Goal: Communication & Community: Answer question/provide support

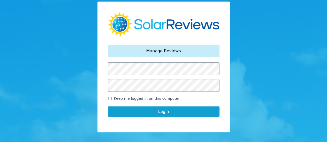
click at [144, 115] on button "Login" at bounding box center [164, 112] width 112 height 10
click at [170, 114] on button "Login" at bounding box center [164, 112] width 112 height 10
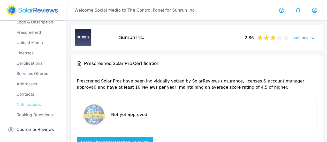
scroll to position [33, 0]
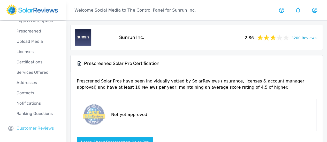
click at [37, 128] on p "Customer Reviews" at bounding box center [35, 128] width 37 height 6
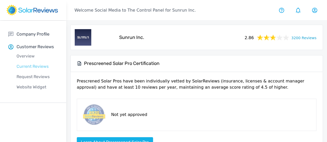
click at [40, 67] on p "Current Reviews" at bounding box center [37, 67] width 58 height 6
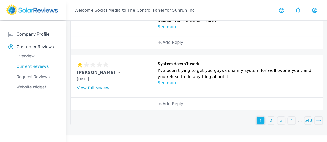
scroll to position [416, 0]
click at [267, 125] on div "2" at bounding box center [271, 121] width 8 height 8
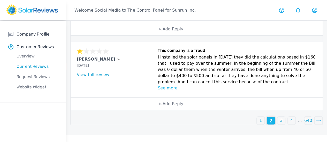
scroll to position [349, 0]
click at [277, 125] on div "3" at bounding box center [281, 121] width 8 height 8
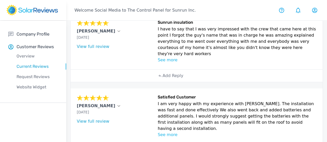
scroll to position [57, 0]
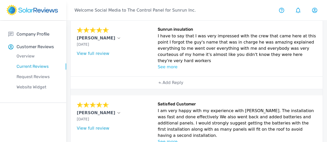
click at [3, 93] on div "Company Profile Overview Logo & Description Prescreened Upload Media Licenses C…" at bounding box center [33, 62] width 66 height 82
click at [155, 89] on div "Add Reply" at bounding box center [170, 83] width 31 height 12
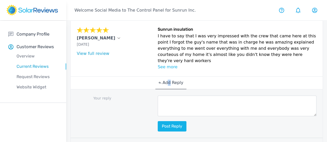
drag, startPoint x: 149, startPoint y: 129, endPoint x: 151, endPoint y: 125, distance: 3.7
click at [157, 116] on textarea at bounding box center [236, 106] width 159 height 21
paste textarea "Thanks for your review, [Customer Name]! We're so happy to hear that you had a …"
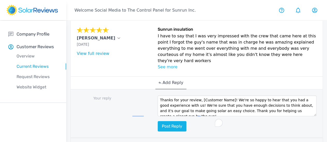
scroll to position [0, 0]
drag, startPoint x: 171, startPoint y: 114, endPoint x: 198, endPoint y: 114, distance: 27.4
click at [198, 114] on textarea "Thanks for your review, [Customer Name]! We're so happy to hear that you had a …" at bounding box center [236, 106] width 159 height 21
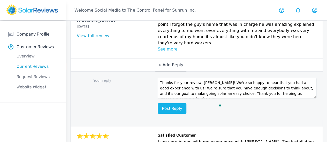
scroll to position [83, 0]
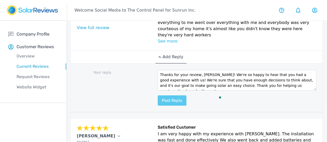
type textarea "Thanks for your review, [PERSON_NAME]! We're so happy to hear that you had a go…"
click at [157, 106] on button "Post reply" at bounding box center [171, 101] width 29 height 10
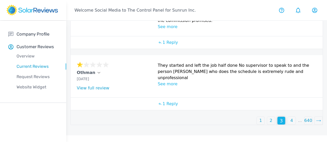
scroll to position [468, 0]
click at [267, 125] on div "2" at bounding box center [271, 121] width 8 height 8
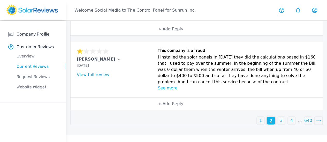
scroll to position [349, 0]
click at [160, 110] on div "Add Reply" at bounding box center [196, 104] width 83 height 12
click at [155, 110] on div "Add Reply" at bounding box center [170, 104] width 31 height 12
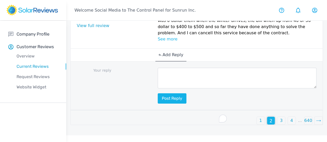
click at [157, 84] on textarea "To enrich screen reader interactions, please activate Accessibility in Grammarl…" at bounding box center [236, 78] width 159 height 21
paste textarea "Thank you for bringing this to our attention, [Customer Name]. My name is [Your…"
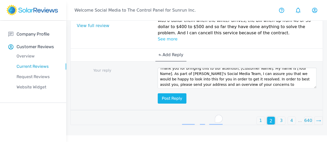
scroll to position [0, 0]
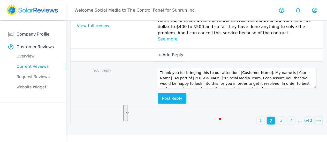
drag, startPoint x: 162, startPoint y: 96, endPoint x: 209, endPoint y: 85, distance: 48.1
click at [203, 83] on textarea "Thank you for bringing this to our attention, [Customer Name]. My name is [Your…" at bounding box center [236, 78] width 159 height 21
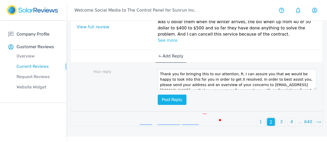
scroll to position [346, 0]
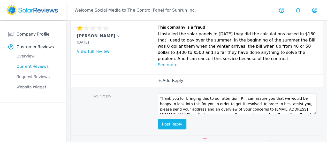
click at [87, 39] on p "[PERSON_NAME]" at bounding box center [96, 36] width 38 height 6
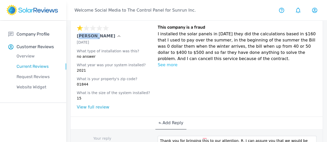
click at [87, 39] on p "[PERSON_NAME]" at bounding box center [96, 36] width 38 height 6
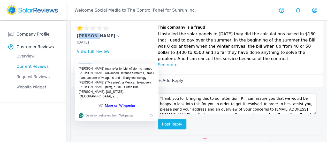
copy p "[PERSON_NAME]"
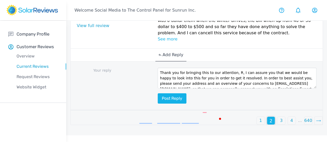
scroll to position [398, 0]
click at [205, 86] on textarea "Thank you for bringing this to our attention, R, I can assure you that we would…" at bounding box center [236, 78] width 159 height 21
paste textarea "[PERSON_NAME]"
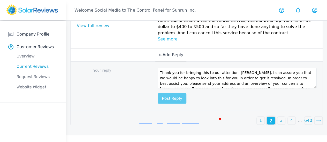
type textarea "Thank you for bringing this to our attention, [PERSON_NAME]. I can assure you t…"
click at [157, 104] on button "Post reply" at bounding box center [171, 98] width 29 height 10
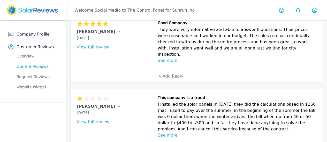
scroll to position [269, 0]
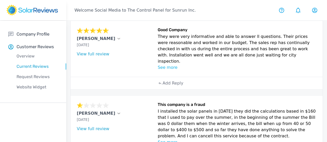
click at [156, 90] on div "Add Reply" at bounding box center [170, 83] width 31 height 12
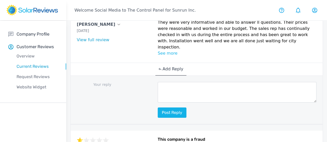
scroll to position [295, 0]
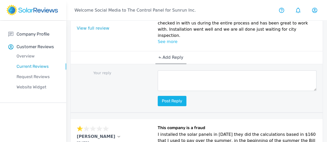
drag, startPoint x: 156, startPoint y: 109, endPoint x: 151, endPoint y: 104, distance: 7.3
click at [157, 91] on textarea at bounding box center [236, 80] width 159 height 21
paste textarea "Thanks for your review, [Customer Name]! Our goal is to make going solar easy a…"
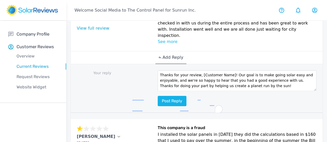
scroll to position [0, 0]
drag, startPoint x: 170, startPoint y: 99, endPoint x: 201, endPoint y: 92, distance: 32.2
click at [198, 94] on div "Your reply Thanks for your review, [Customer Name]! Our goal is to make going s…" at bounding box center [196, 88] width 252 height 49
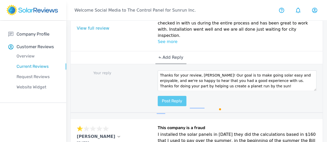
type textarea "Thanks for your review, [PERSON_NAME]! Our goal is to make going solar easy and…"
click at [157, 106] on button "Post reply" at bounding box center [171, 101] width 29 height 10
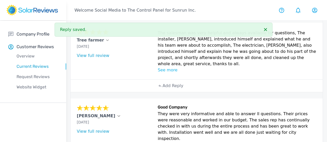
scroll to position [165, 0]
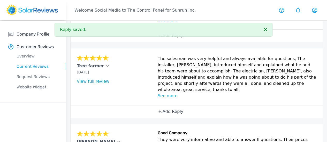
click at [162, 115] on p "Add Reply" at bounding box center [172, 112] width 21 height 6
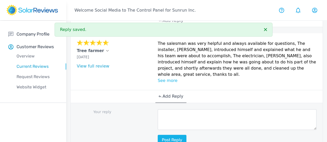
scroll to position [191, 0]
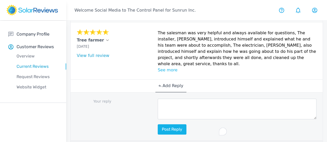
click at [157, 120] on textarea "To enrich screen reader interactions, please activate Accessibility in Grammarl…" at bounding box center [236, 109] width 159 height 21
paste textarea "This is awesome, [Customer Name]! Your positive feedback is like a ray of sunsh…"
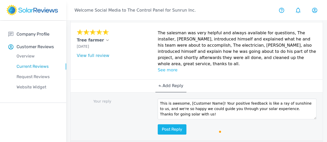
scroll to position [0, 0]
drag, startPoint x: 188, startPoint y: 123, endPoint x: 160, endPoint y: 122, distance: 27.9
click at [160, 120] on textarea "This is awesome, [Customer Name]! Your positive feedback is like a ray of sunsh…" at bounding box center [236, 109] width 159 height 21
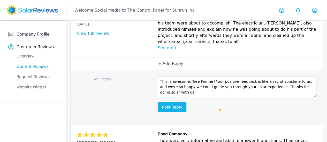
scroll to position [243, 0]
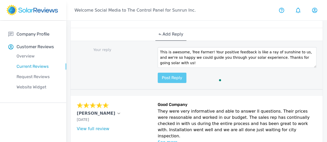
type textarea "This is awesome, Tree Farmer! Your positive feedback is like a ray of sunshine …"
click at [157, 83] on button "Post reply" at bounding box center [171, 78] width 29 height 10
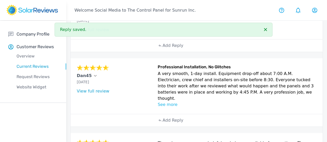
scroll to position [88, 0]
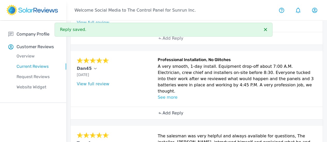
click at [162, 116] on p "Add Reply" at bounding box center [172, 113] width 21 height 6
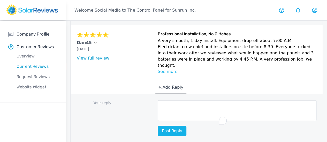
click at [157, 114] on textarea "To enrich screen reader interactions, please activate Accessibility in Grammarl…" at bounding box center [236, 110] width 159 height 21
paste textarea "This is awesome, [Customer Name]! Your positive feedback is like a ray of sunsh…"
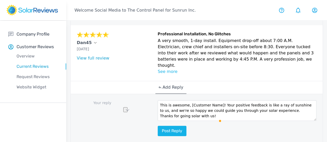
drag, startPoint x: 160, startPoint y: 112, endPoint x: 187, endPoint y: 111, distance: 27.4
click at [187, 111] on textarea "This is awesome, [Customer Name]! Your positive feedback is like a ray of sunsh…" at bounding box center [236, 110] width 159 height 21
type textarea "This is awesome, [PERSON_NAME]! Your positive feedback is like a ray of sunshin…"
click at [157, 133] on div "This is awesome, [PERSON_NAME]! Your positive feedback is like a ray of sunshin…" at bounding box center [236, 118] width 159 height 36
click at [157, 136] on button "Post reply" at bounding box center [171, 131] width 29 height 10
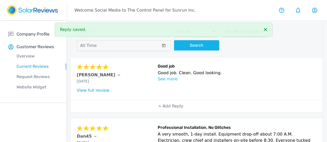
scroll to position [11, 0]
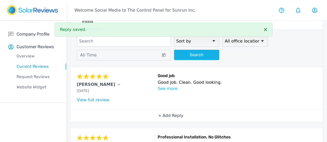
click at [162, 118] on p "Add Reply" at bounding box center [172, 116] width 21 height 6
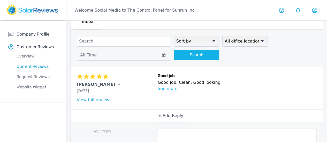
scroll to position [36, 0]
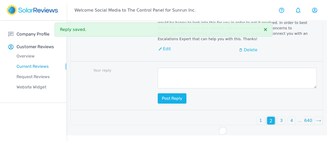
click at [256, 125] on div "1" at bounding box center [260, 121] width 8 height 8
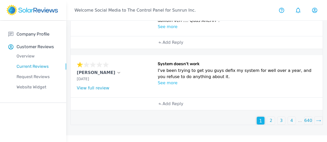
scroll to position [416, 0]
click at [157, 110] on div "Add Reply" at bounding box center [196, 104] width 83 height 12
drag, startPoint x: 148, startPoint y: 121, endPoint x: 148, endPoint y: 116, distance: 4.6
click at [155, 110] on div "Add Reply" at bounding box center [170, 104] width 31 height 12
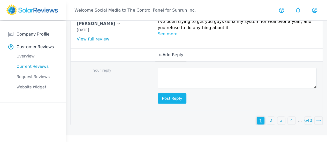
click at [147, 110] on div "Your reply Post reply" at bounding box center [196, 86] width 252 height 49
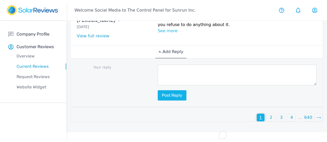
click at [157, 85] on textarea "To enrich screen reader interactions, please activate Accessibility in Grammarl…" at bounding box center [236, 75] width 159 height 21
paste textarea "Thanks for reaching out to us, [Customer Name]! My name is [Your Name], and I a…"
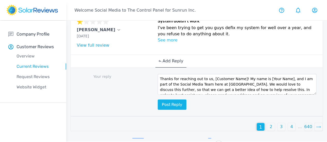
scroll to position [439, 0]
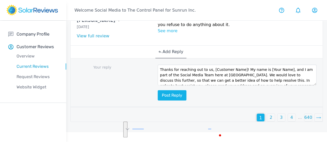
drag, startPoint x: 166, startPoint y: 122, endPoint x: 181, endPoint y: 110, distance: 19.1
click at [181, 85] on textarea "Thanks for reaching out to us, [Customer Name]! My name is [Your Name], and I a…" at bounding box center [236, 75] width 159 height 21
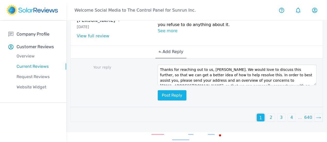
scroll to position [465, 0]
type textarea "Thanks for reaching out to us, Eric. We would love to discuss this further, so …"
drag, startPoint x: 143, startPoint y: 110, endPoint x: 141, endPoint y: 112, distance: 2.8
click at [157, 101] on button "Post reply" at bounding box center [171, 95] width 29 height 10
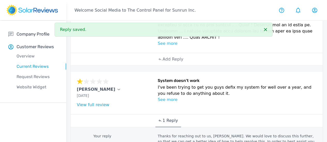
scroll to position [362, 0]
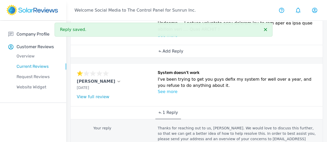
click at [155, 58] on div "Add Reply" at bounding box center [170, 51] width 31 height 12
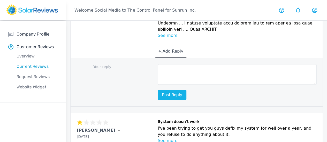
scroll to position [413, 0]
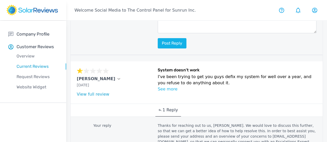
click at [182, 33] on textarea at bounding box center [236, 23] width 159 height 21
click at [157, 33] on textarea "To enrich screen reader interactions, please activate Accessibility in Grammarl…" at bounding box center [236, 23] width 159 height 21
paste textarea "This is awesome, [Customer Name]! Your positive feedback is like a ray of sunsh…"
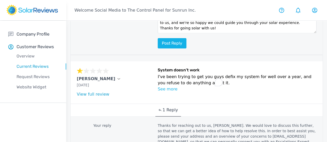
scroll to position [0, 0]
drag, startPoint x: 188, startPoint y: 75, endPoint x: 173, endPoint y: 73, distance: 15.1
click at [160, 33] on textarea "This is awesome, [Customer Name]! Your positive feedback is like a ray of sunsh…" at bounding box center [236, 23] width 159 height 21
type textarea "This is awesome, Jim! Your positive feedback is like a ray of sunshine to us, a…"
click at [157, 49] on button "Post reply" at bounding box center [171, 43] width 29 height 10
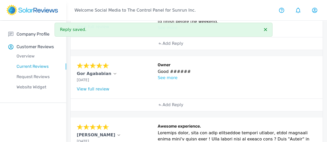
scroll to position [181, 0]
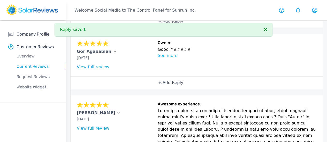
click at [162, 86] on p "Add Reply" at bounding box center [172, 83] width 21 height 6
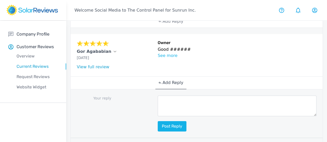
click at [157, 116] on textarea at bounding box center [236, 106] width 159 height 21
paste textarea "Thank you so much for being part of our Sunrun family!"
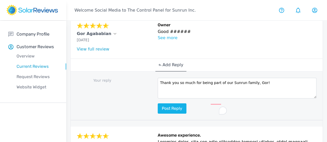
scroll to position [207, 0]
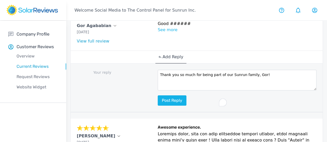
type textarea "Thank you so much for being part of our Sunrun family, Gor!"
click at [157, 106] on div "Thank you so much for being part of our Sunrun family, Gor! Post reply" at bounding box center [236, 88] width 159 height 36
click at [157, 106] on button "Post reply" at bounding box center [171, 101] width 29 height 10
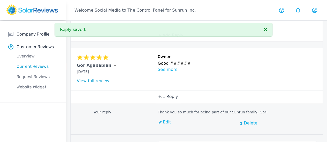
scroll to position [155, 0]
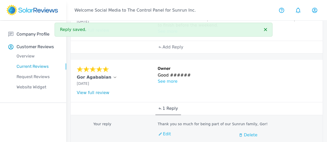
drag, startPoint x: 161, startPoint y: 91, endPoint x: 267, endPoint y: 77, distance: 107.0
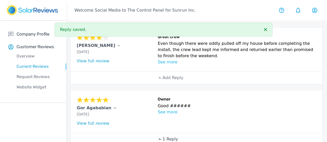
scroll to position [129, 0]
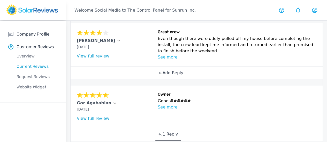
click at [162, 76] on p "Add Reply" at bounding box center [172, 73] width 21 height 6
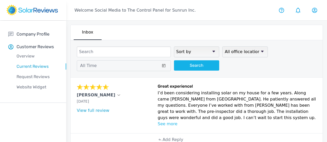
scroll to position [129, 0]
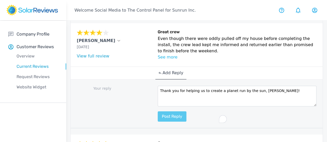
type textarea "Thank you for helping us to create a planet run by the sun, Patrick!"
click at [157, 122] on button "Post reply" at bounding box center [171, 117] width 29 height 10
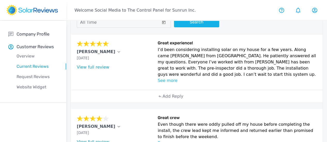
scroll to position [52, 0]
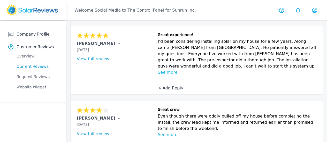
click at [162, 91] on p "Add Reply" at bounding box center [172, 88] width 21 height 6
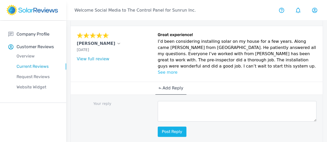
click at [157, 122] on textarea at bounding box center [236, 111] width 159 height 21
paste textarea "Your review brightened our day, [Customer Name]! Thanks for taking the time to …"
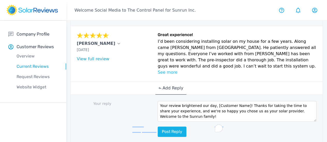
scroll to position [0, 0]
drag, startPoint x: 184, startPoint y: 121, endPoint x: 214, endPoint y: 120, distance: 29.2
click at [214, 120] on textarea "Your review brightened our day, [Customer Name]! Thanks for taking the time to …" at bounding box center [236, 111] width 159 height 21
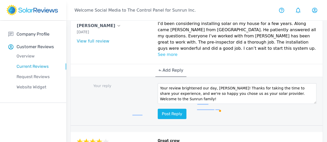
scroll to position [77, 0]
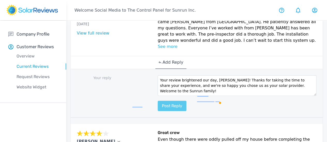
type textarea "Your review brightened our day, Lauren! Thanks for taking the time to share you…"
click at [157, 111] on button "Post reply" at bounding box center [171, 106] width 29 height 10
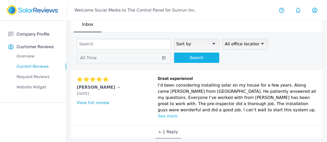
scroll to position [0, 0]
